Goal: Task Accomplishment & Management: Complete application form

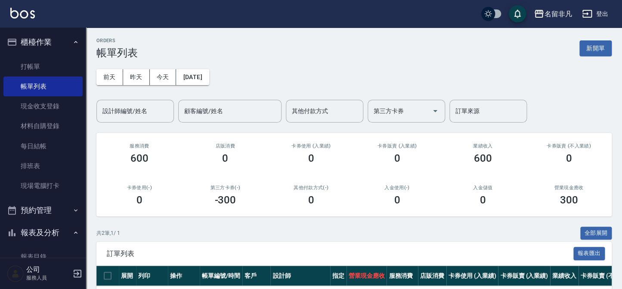
click at [621, 47] on div "ORDERS 帳單列表 新開單 [DATE] [DATE] [DATE] [DATE] 設計師編號/姓名 設計師編號/姓名 顧客編號/姓名 顧客編號/姓名 其…" at bounding box center [354, 195] width 536 height 334
click at [607, 49] on button "新開單" at bounding box center [596, 48] width 32 height 16
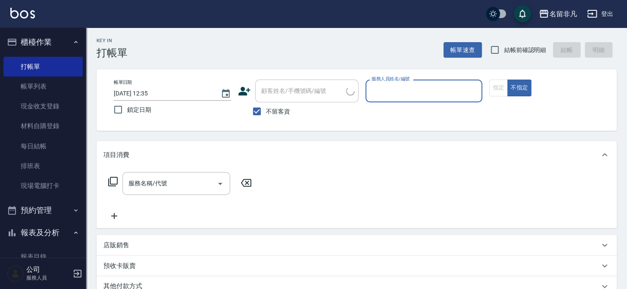
click at [261, 114] on input "不留客資" at bounding box center [257, 112] width 18 height 18
checkbox input "false"
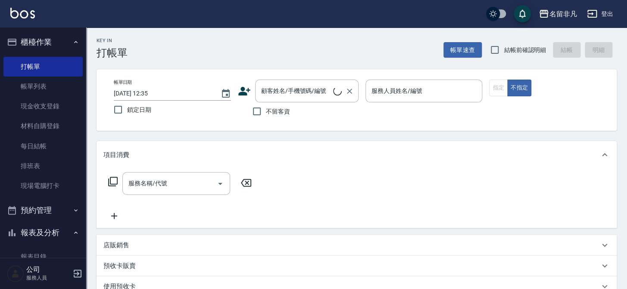
click at [285, 93] on div "顧客姓名/手機號碼/編號 顧客姓名/手機號碼/編號" at bounding box center [306, 91] width 103 height 23
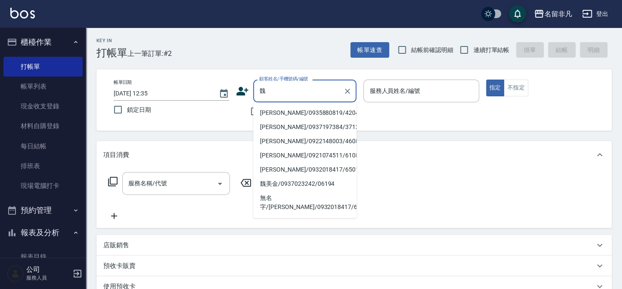
click at [264, 114] on li "[PERSON_NAME]/0935880819/420429" at bounding box center [304, 113] width 103 height 14
type input "[PERSON_NAME]/0935880819/420429"
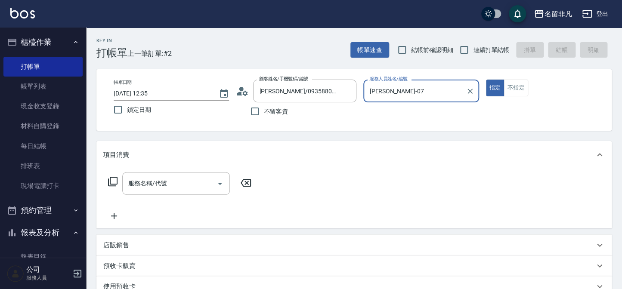
type input "[PERSON_NAME]-07"
click at [189, 188] on input "服務名稱/代號" at bounding box center [169, 183] width 87 height 15
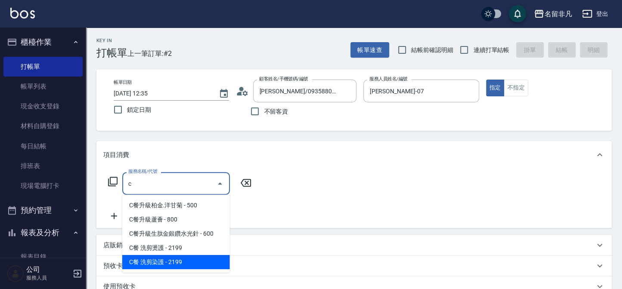
click at [199, 266] on span "C餐 洗剪染護 - 2199" at bounding box center [176, 262] width 108 height 14
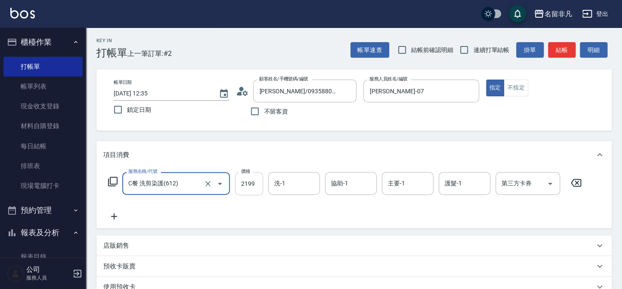
type input "C餐 洗剪染護(612)"
click at [247, 176] on input "2199" at bounding box center [249, 183] width 28 height 23
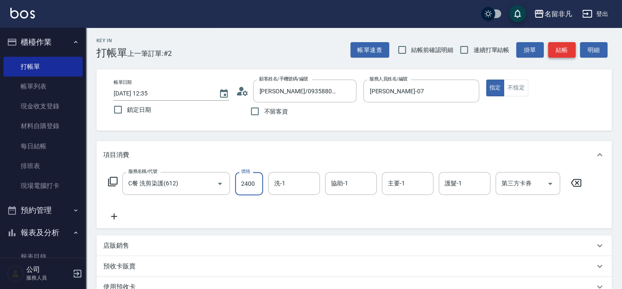
type input "2400"
click at [566, 49] on button "結帳" at bounding box center [562, 50] width 28 height 16
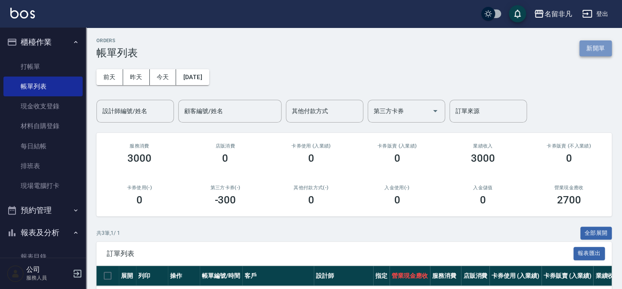
click at [582, 47] on button "新開單" at bounding box center [596, 48] width 32 height 16
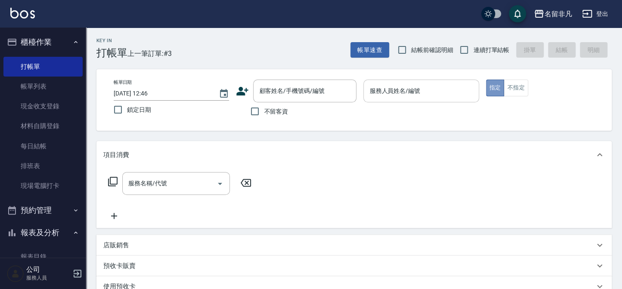
drag, startPoint x: 495, startPoint y: 84, endPoint x: 454, endPoint y: 90, distance: 41.4
click at [493, 84] on button "指定" at bounding box center [495, 88] width 19 height 17
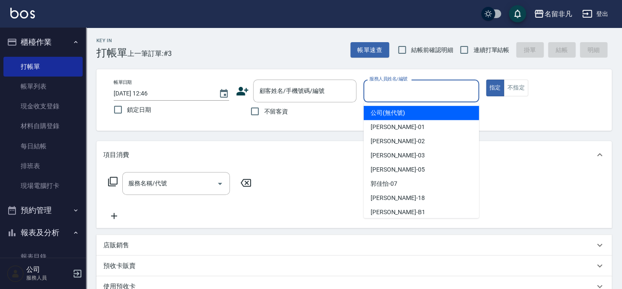
click at [454, 90] on input "服務人員姓名/編號" at bounding box center [421, 91] width 108 height 15
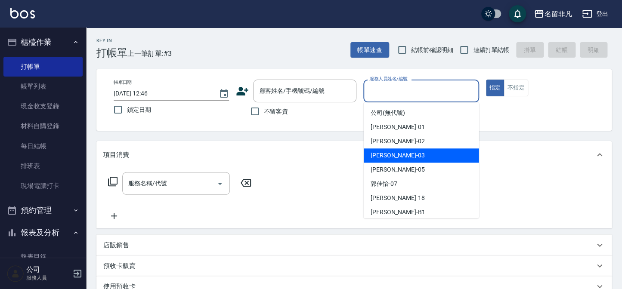
click at [441, 159] on div "[PERSON_NAME] -03" at bounding box center [421, 156] width 115 height 14
type input "[PERSON_NAME]-03"
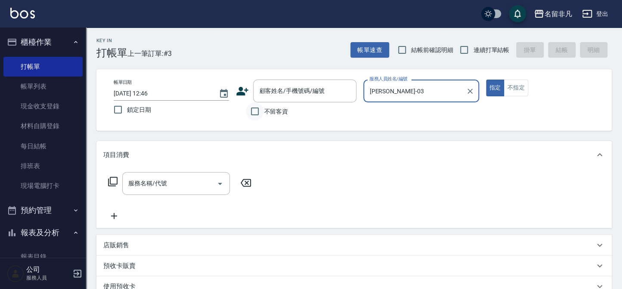
click at [255, 112] on input "不留客資" at bounding box center [255, 112] width 18 height 18
checkbox input "true"
click at [114, 181] on icon at bounding box center [113, 182] width 10 height 10
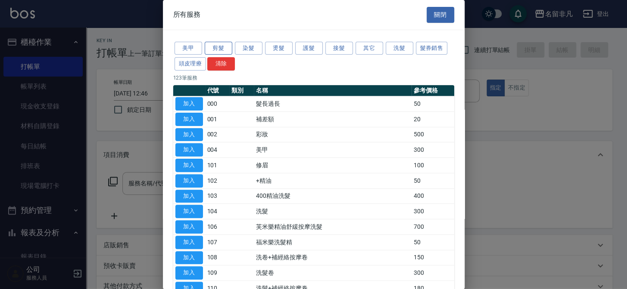
click at [224, 47] on button "剪髮" at bounding box center [219, 48] width 28 height 13
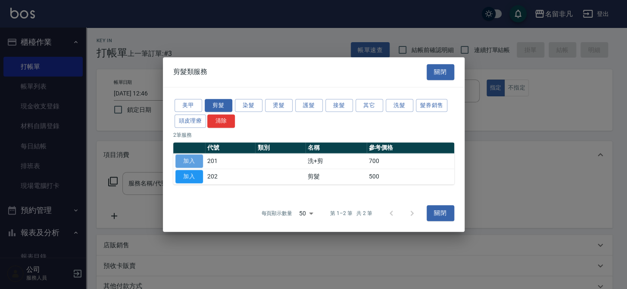
click at [190, 159] on button "加入" at bounding box center [189, 161] width 28 height 13
type input "洗+剪(201)"
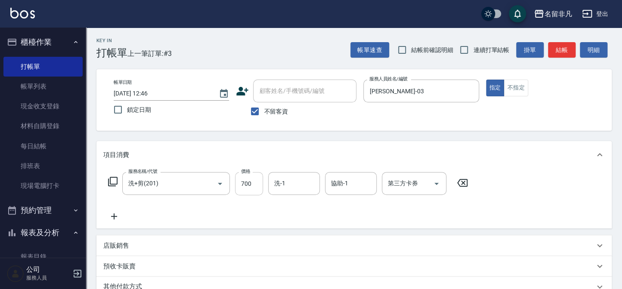
click at [244, 182] on input "700" at bounding box center [249, 183] width 28 height 23
type input "800"
click at [379, 214] on div "服務名稱/代號 洗+剪(201) 服務名稱/代號 價格 800 價格 洗-1 洗-1 協助-1 協助-1 第三方卡券 第三方卡券" at bounding box center [288, 197] width 370 height 50
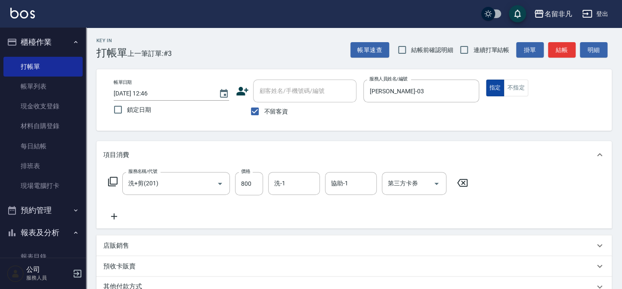
click at [496, 86] on button "指定" at bounding box center [495, 88] width 19 height 17
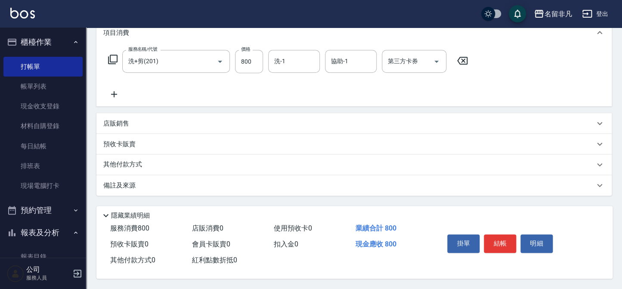
scroll to position [124, 0]
click at [496, 238] on button "結帳" at bounding box center [500, 244] width 32 height 18
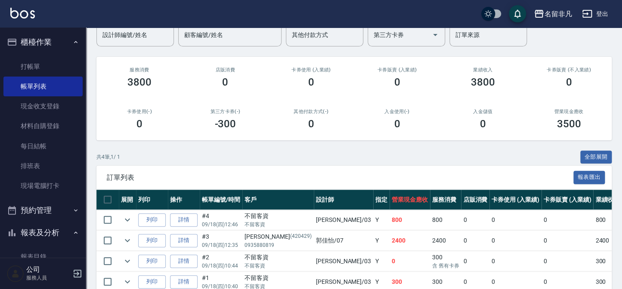
scroll to position [78, 0]
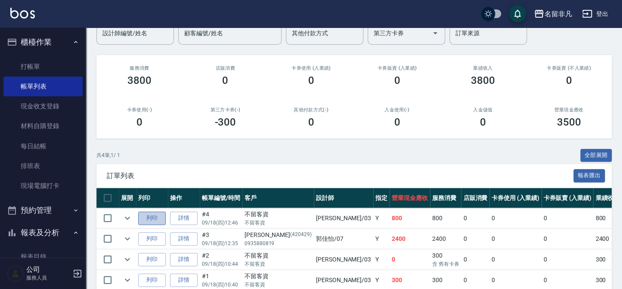
click at [151, 217] on button "列印" at bounding box center [152, 218] width 28 height 13
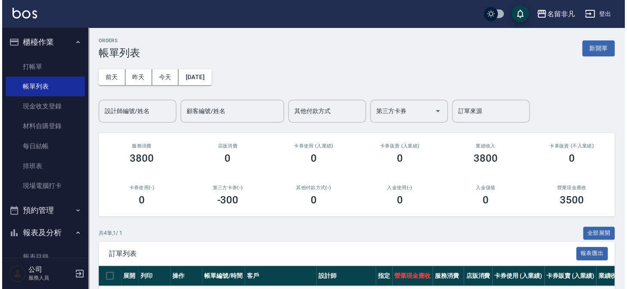
scroll to position [0, 0]
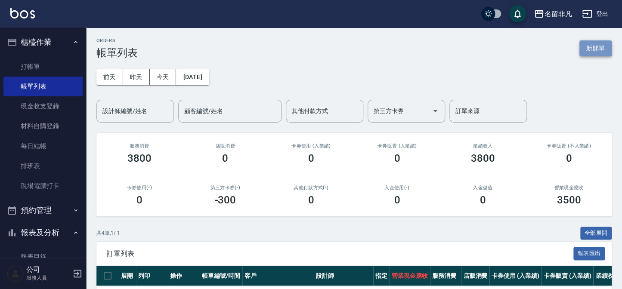
click at [591, 48] on button "新開單" at bounding box center [596, 48] width 32 height 16
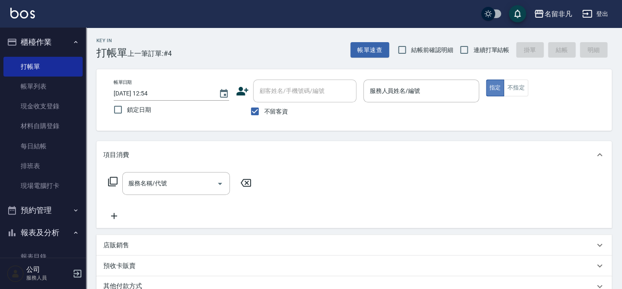
click at [496, 87] on button "指定" at bounding box center [495, 88] width 19 height 17
click at [440, 105] on p at bounding box center [421, 107] width 115 height 9
click at [431, 94] on input "服務人員姓名/編號" at bounding box center [421, 91] width 108 height 15
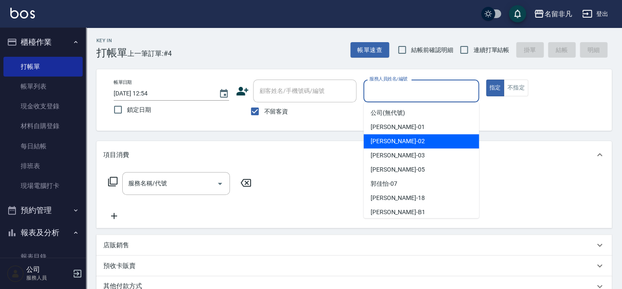
drag, startPoint x: 386, startPoint y: 142, endPoint x: 362, endPoint y: 137, distance: 24.8
click at [386, 142] on span "[PERSON_NAME]-02" at bounding box center [398, 141] width 54 height 9
type input "[PERSON_NAME]-02"
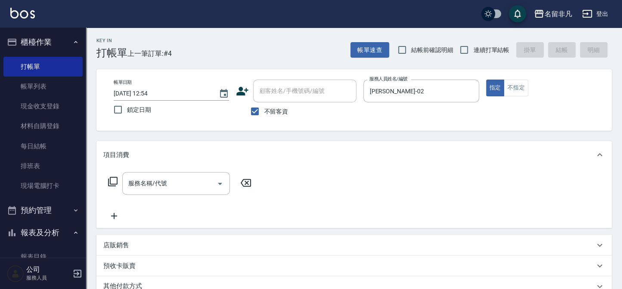
click at [117, 181] on icon at bounding box center [113, 182] width 10 height 10
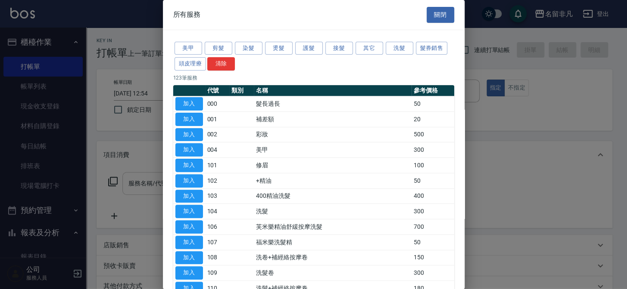
drag, startPoint x: 193, startPoint y: 209, endPoint x: 202, endPoint y: 194, distance: 17.0
click at [193, 209] on button "加入" at bounding box center [189, 211] width 28 height 13
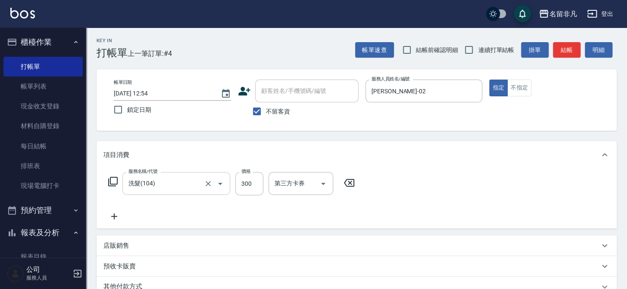
type input "洗髮(104)"
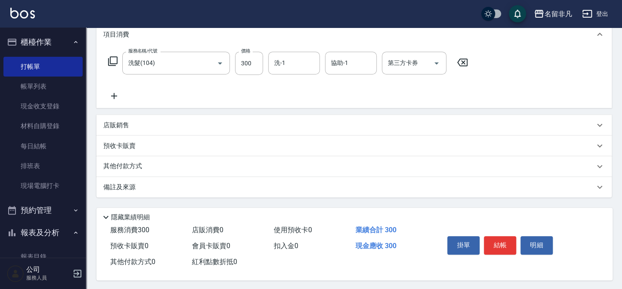
scroll to position [124, 0]
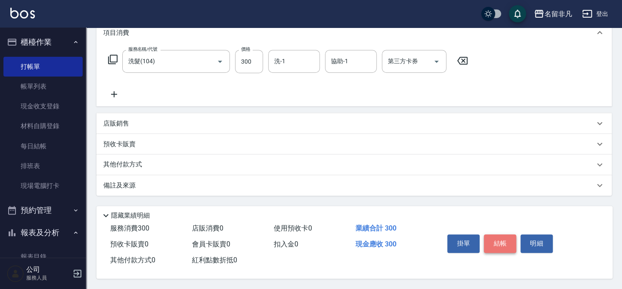
click at [498, 243] on button "結帳" at bounding box center [500, 244] width 32 height 18
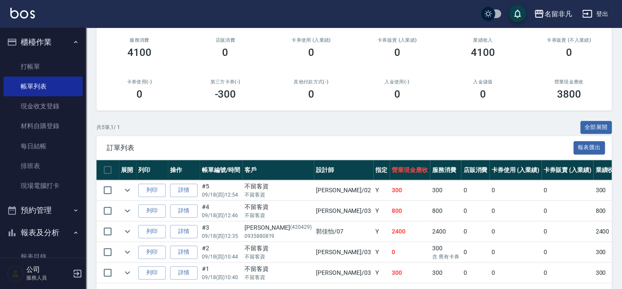
scroll to position [117, 0]
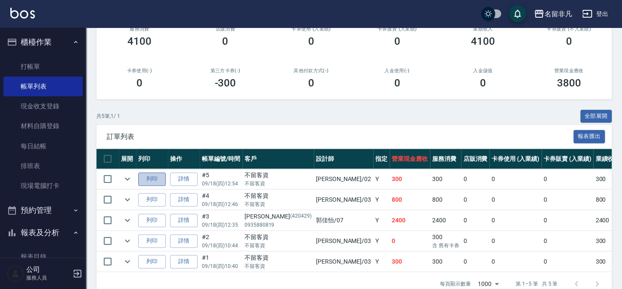
click at [150, 179] on button "列印" at bounding box center [152, 179] width 28 height 13
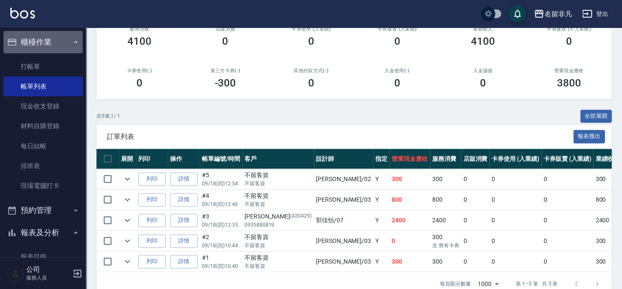
click at [49, 44] on button "櫃檯作業" at bounding box center [42, 42] width 79 height 22
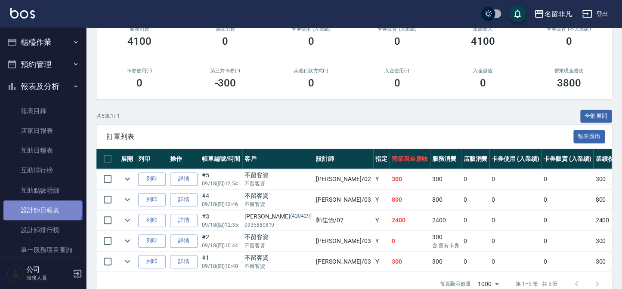
click at [42, 209] on link "設計師日報表" at bounding box center [42, 211] width 79 height 20
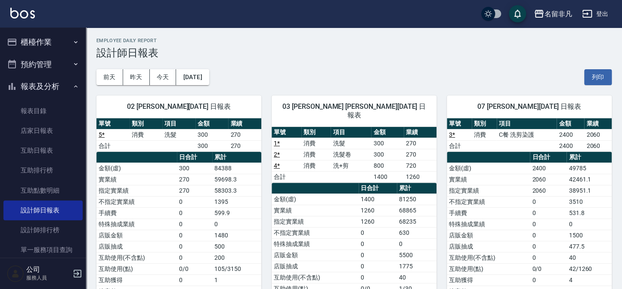
click at [47, 83] on button "報表及分析" at bounding box center [42, 86] width 79 height 22
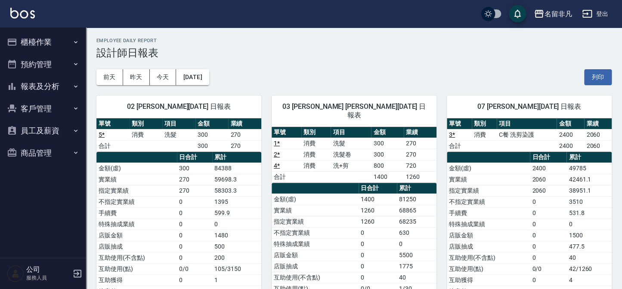
click at [48, 40] on button "櫃檯作業" at bounding box center [42, 42] width 79 height 22
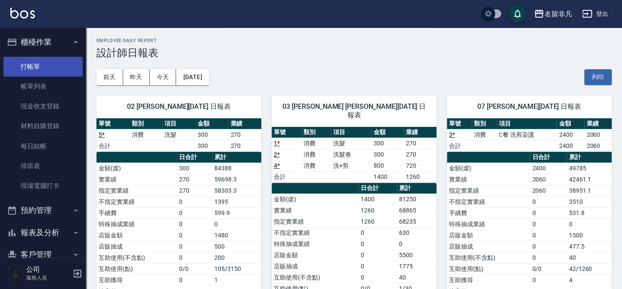
click at [54, 66] on link "打帳單" at bounding box center [42, 67] width 79 height 20
